Goal: Communication & Community: Answer question/provide support

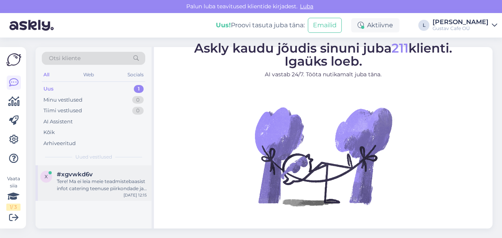
click at [112, 183] on div "Tere! Ma ei leia meie teadmistebaasist infot catering teenuse piirkondade ja tr…" at bounding box center [102, 185] width 90 height 14
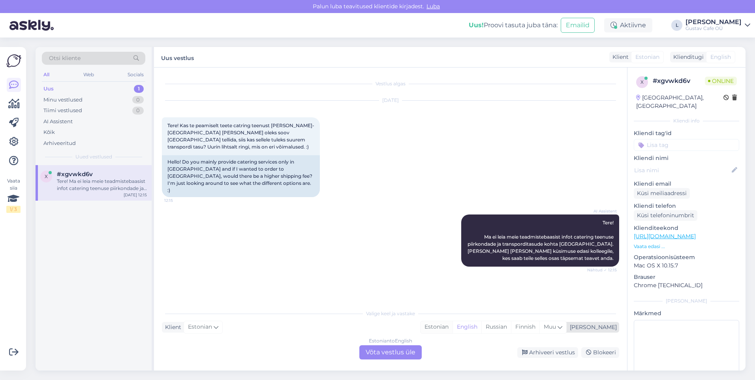
click at [453, 237] on div "Estonian" at bounding box center [437, 327] width 32 height 12
click at [408, 237] on div "Estonian to Estonian Võta vestlus üle" at bounding box center [390, 352] width 62 height 14
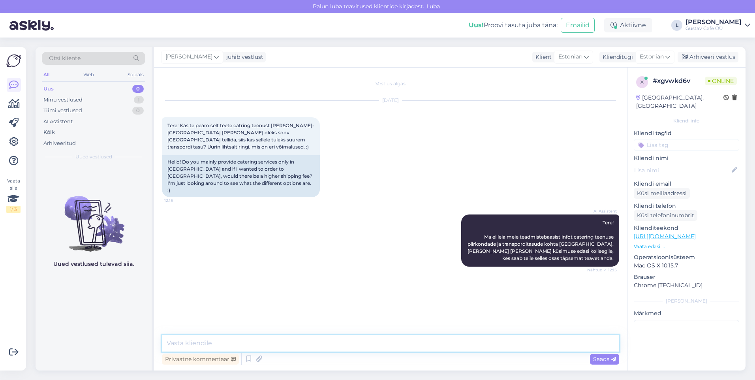
click at [350, 237] on textarea at bounding box center [390, 343] width 457 height 17
type textarea "tervist!"
type textarea "Tänan teid küsimuse eest."
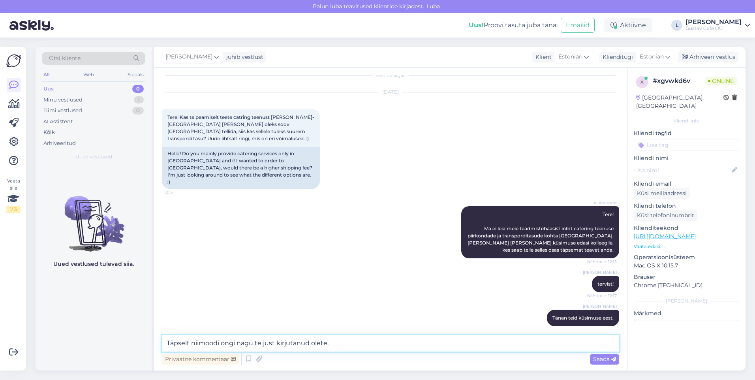
type textarea "Täpselt niimoodi ongi nagu te just kirjutanud olete."
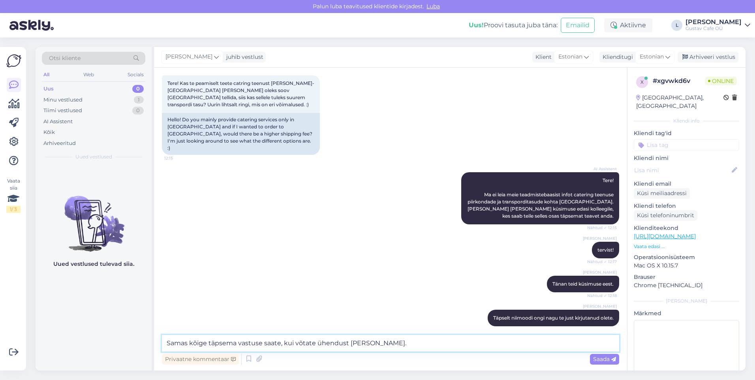
click at [471, 237] on textarea "Samas kõige täpsema vastuse saate, kui võtate ühendust otse Gustav Cateringiga." at bounding box center [390, 343] width 457 height 17
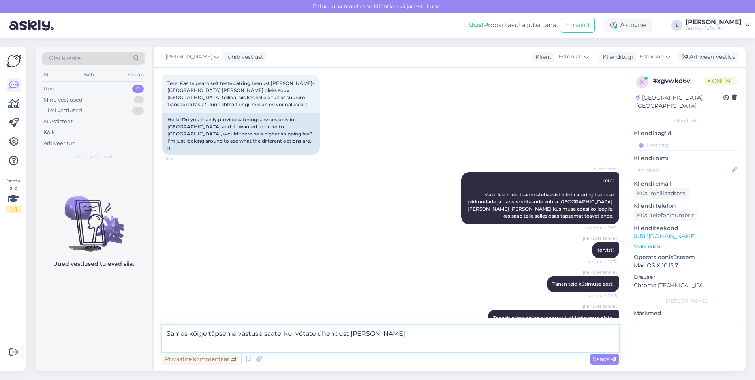
paste textarea "Gustav Catering Gustav Cafe OÜ Vanemuise 6, Tartu, Eesti Tel: +372 5660 7727 ca…"
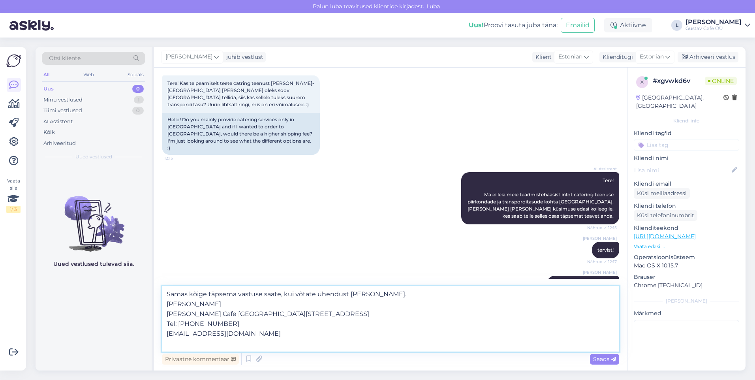
drag, startPoint x: 220, startPoint y: 314, endPoint x: 170, endPoint y: 315, distance: 50.2
click at [170, 237] on textarea "Samas kõige täpsema vastuse saate, kui võtate ühendust otse Gustav Cateringiga.…" at bounding box center [390, 319] width 457 height 66
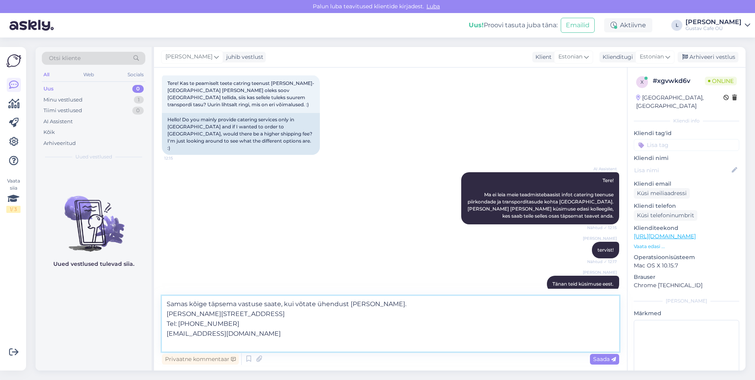
click at [167, 237] on textarea "Samas kõige täpsema vastuse saate, kui võtate ühendust otse Gustav Cateringiga.…" at bounding box center [390, 324] width 457 height 56
click at [165, 237] on textarea "Samas kõige täpsema vastuse saate, kui võtate ühendust otse Gustav Cateringiga.…" at bounding box center [390, 324] width 457 height 56
type textarea "Samas kõige täpsema vastuse saate, kui võtate ühendust otse Gustav Cateringiga.…"
click at [502, 237] on span "Saada" at bounding box center [604, 358] width 23 height 7
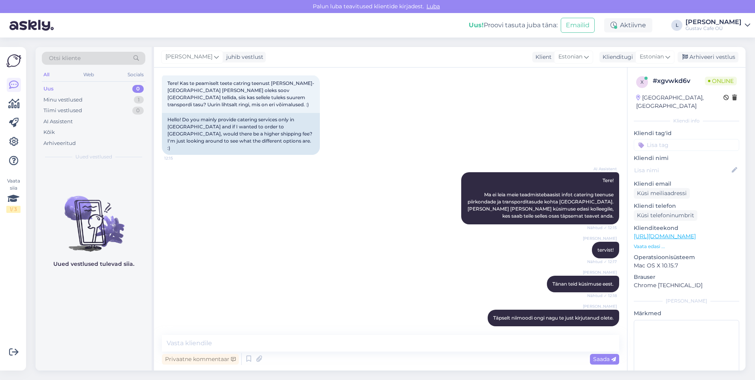
scroll to position [112, 0]
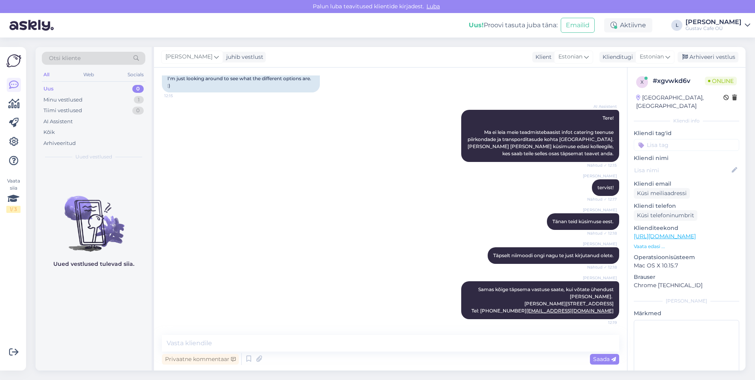
click at [295, 132] on div "AI Assistent Tere! Ma ei leia meie teadmistebaasist infot catering teenuse piir…" at bounding box center [390, 136] width 457 height 70
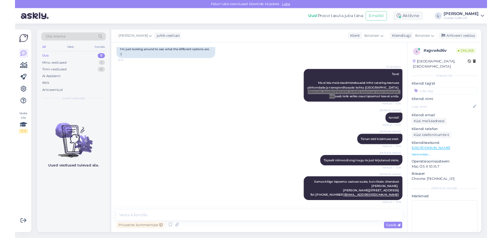
scroll to position [111, 0]
